Goal: Transaction & Acquisition: Purchase product/service

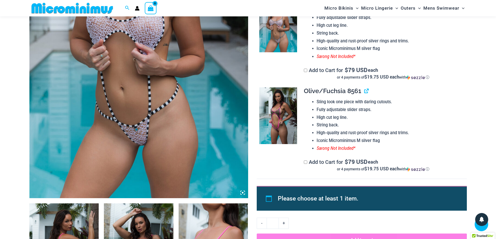
scroll to position [109, 0]
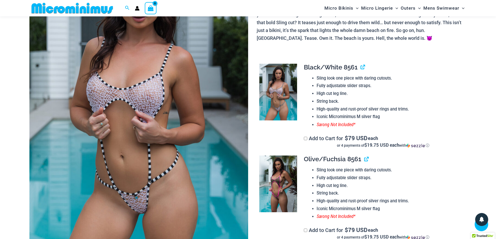
click at [135, 98] on img at bounding box center [138, 103] width 219 height 328
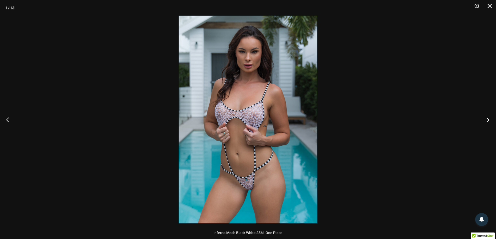
click at [486, 120] on button "Next" at bounding box center [487, 120] width 20 height 26
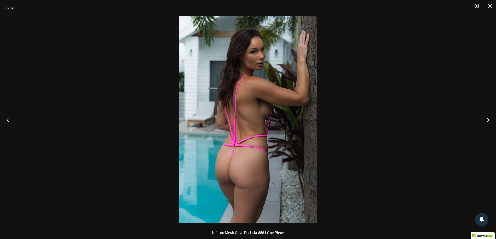
click at [486, 120] on button "Next" at bounding box center [487, 120] width 20 height 26
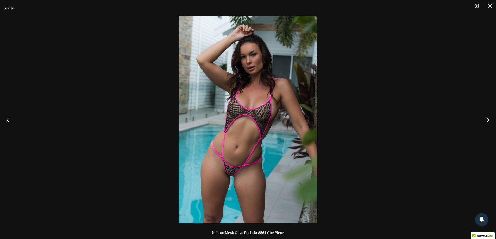
click at [486, 120] on button "Next" at bounding box center [487, 120] width 20 height 26
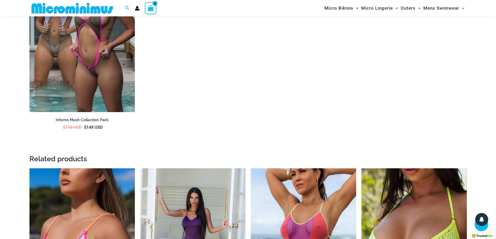
scroll to position [864, 0]
